Goal: Task Accomplishment & Management: Complete application form

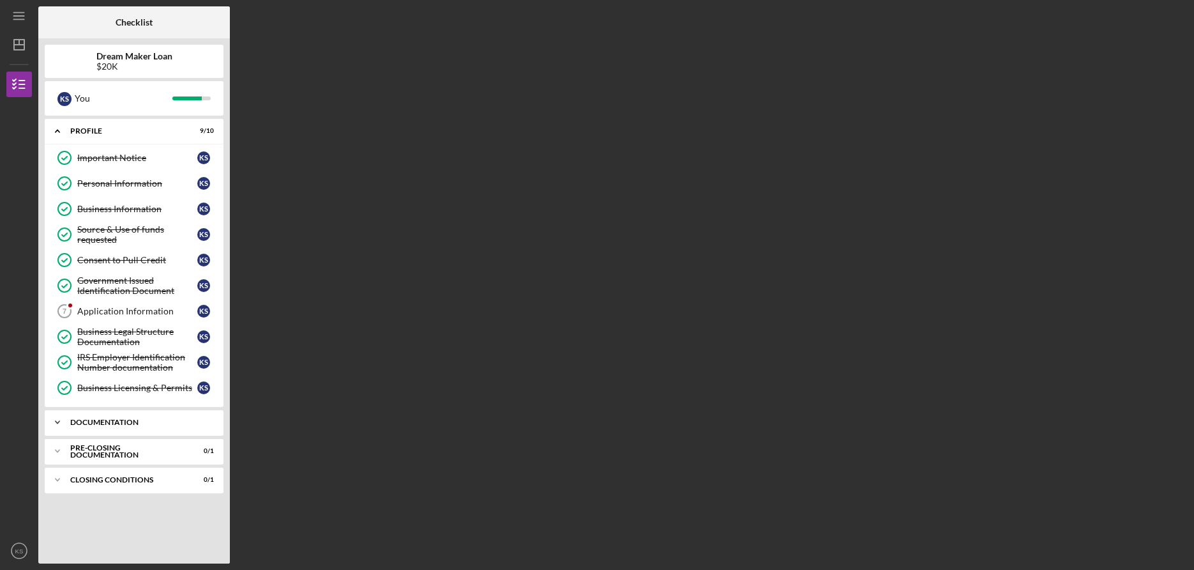
click at [62, 422] on icon "Icon/Expander" at bounding box center [58, 422] width 26 height 26
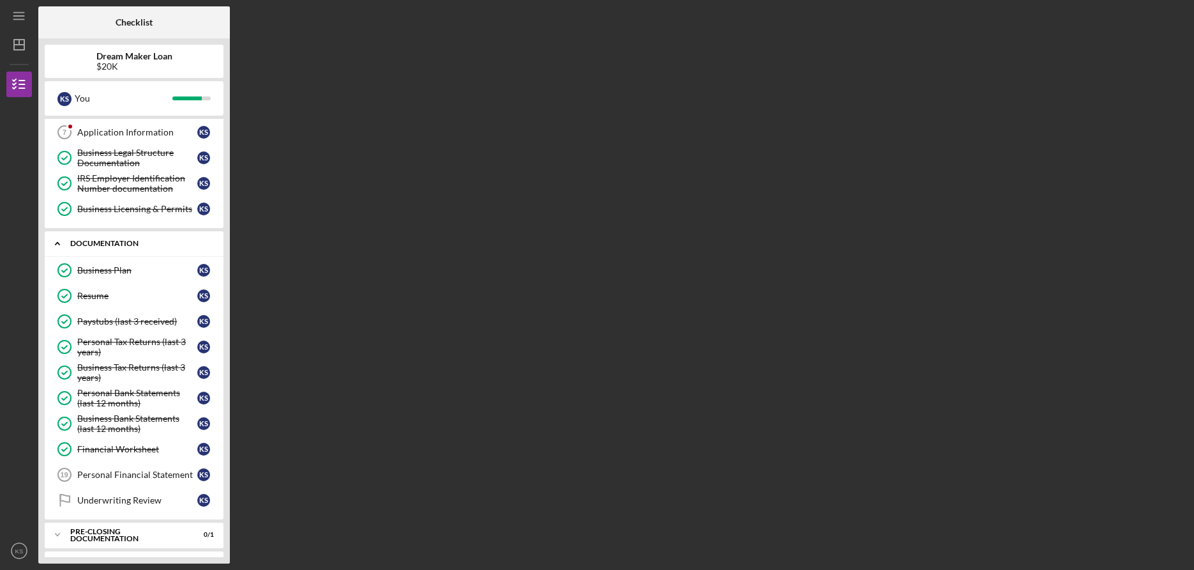
scroll to position [205, 0]
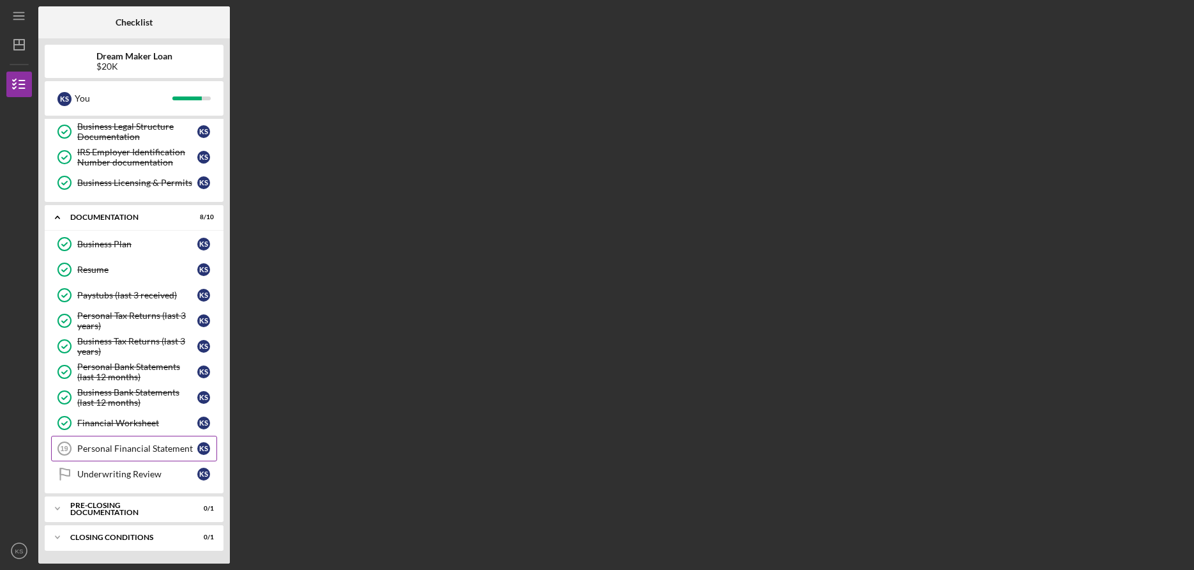
click at [132, 452] on div "Personal Financial Statement" at bounding box center [137, 448] width 120 height 10
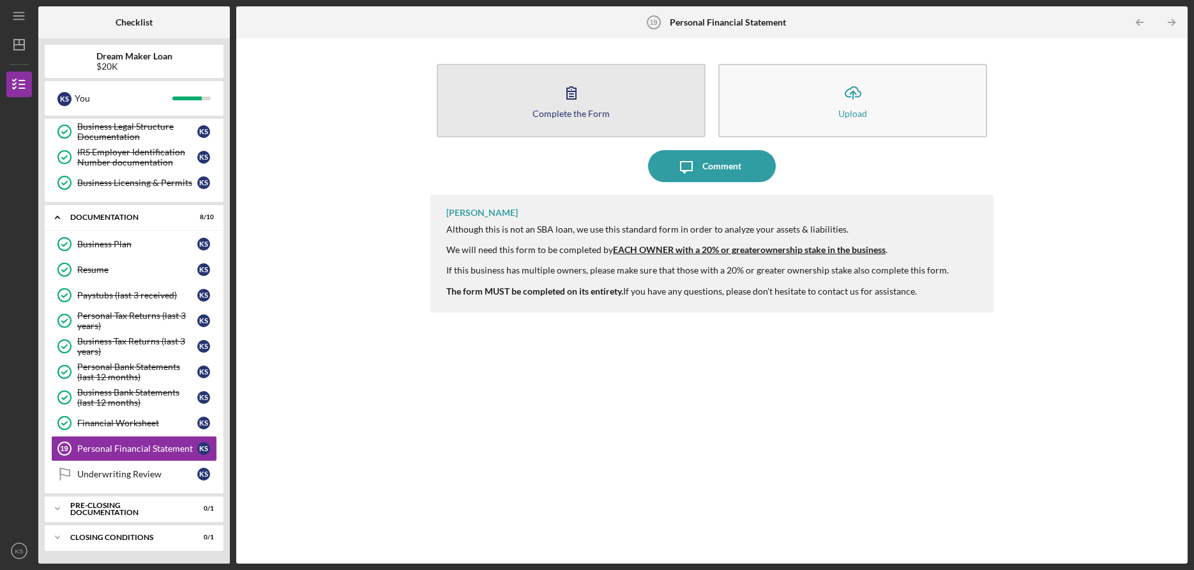
click at [571, 96] on icon "button" at bounding box center [571, 93] width 9 height 12
